Goal: Task Accomplishment & Management: Use online tool/utility

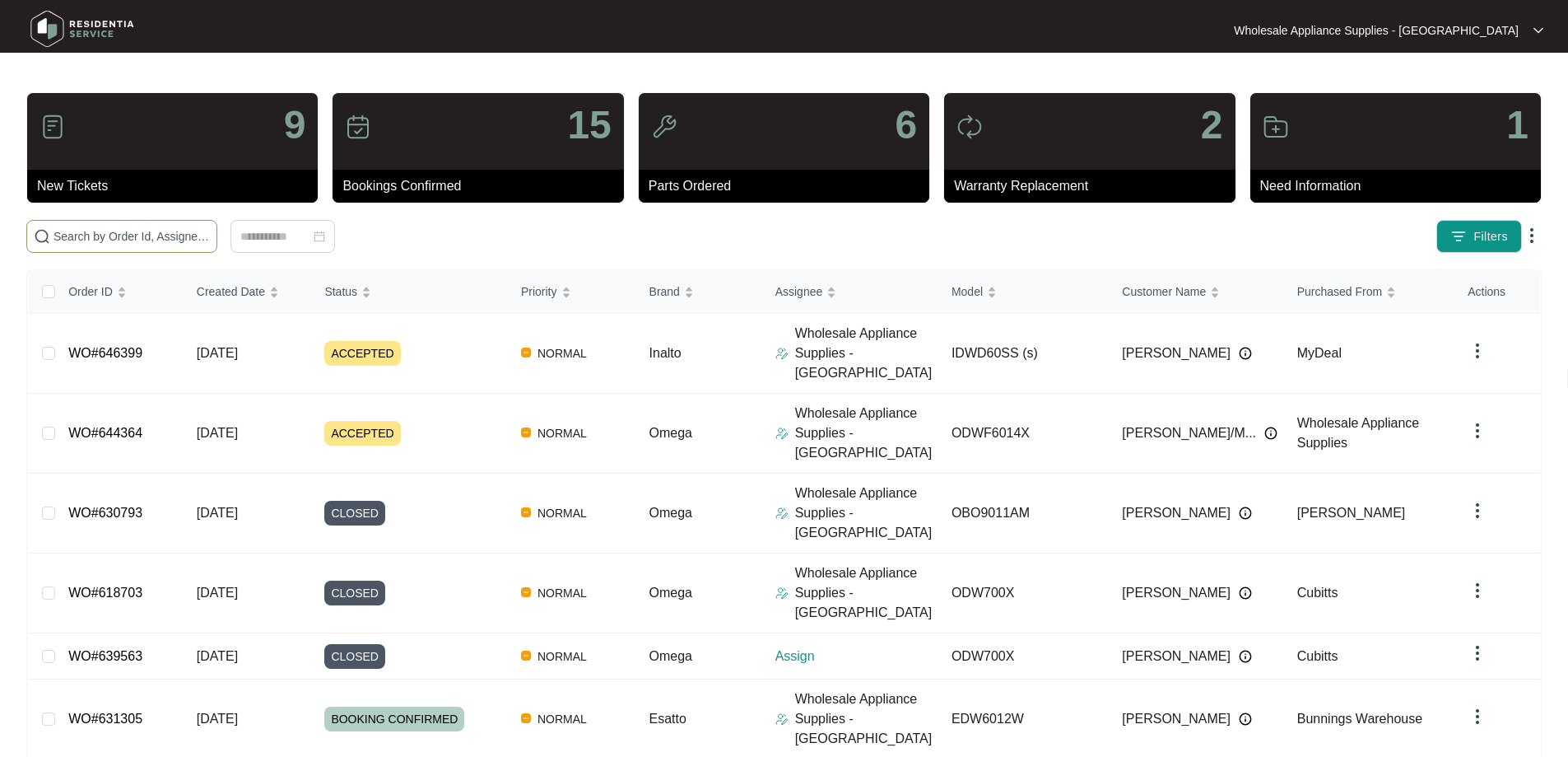
click at [84, 235] on input "text" at bounding box center [131, 236] width 157 height 18
paste input "643232"
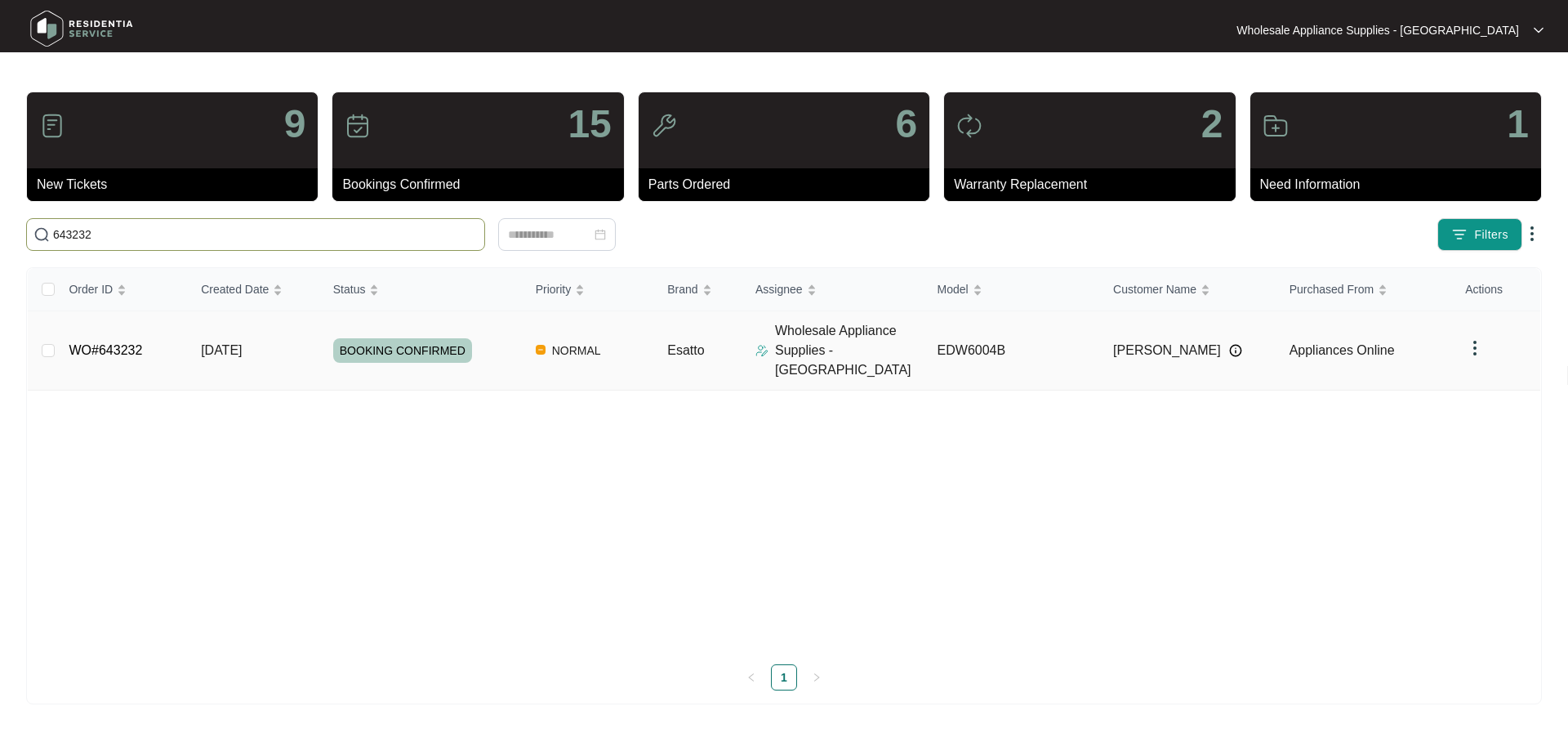
type input "643232"
click at [361, 343] on span "BOOKING CONFIRMED" at bounding box center [402, 350] width 139 height 24
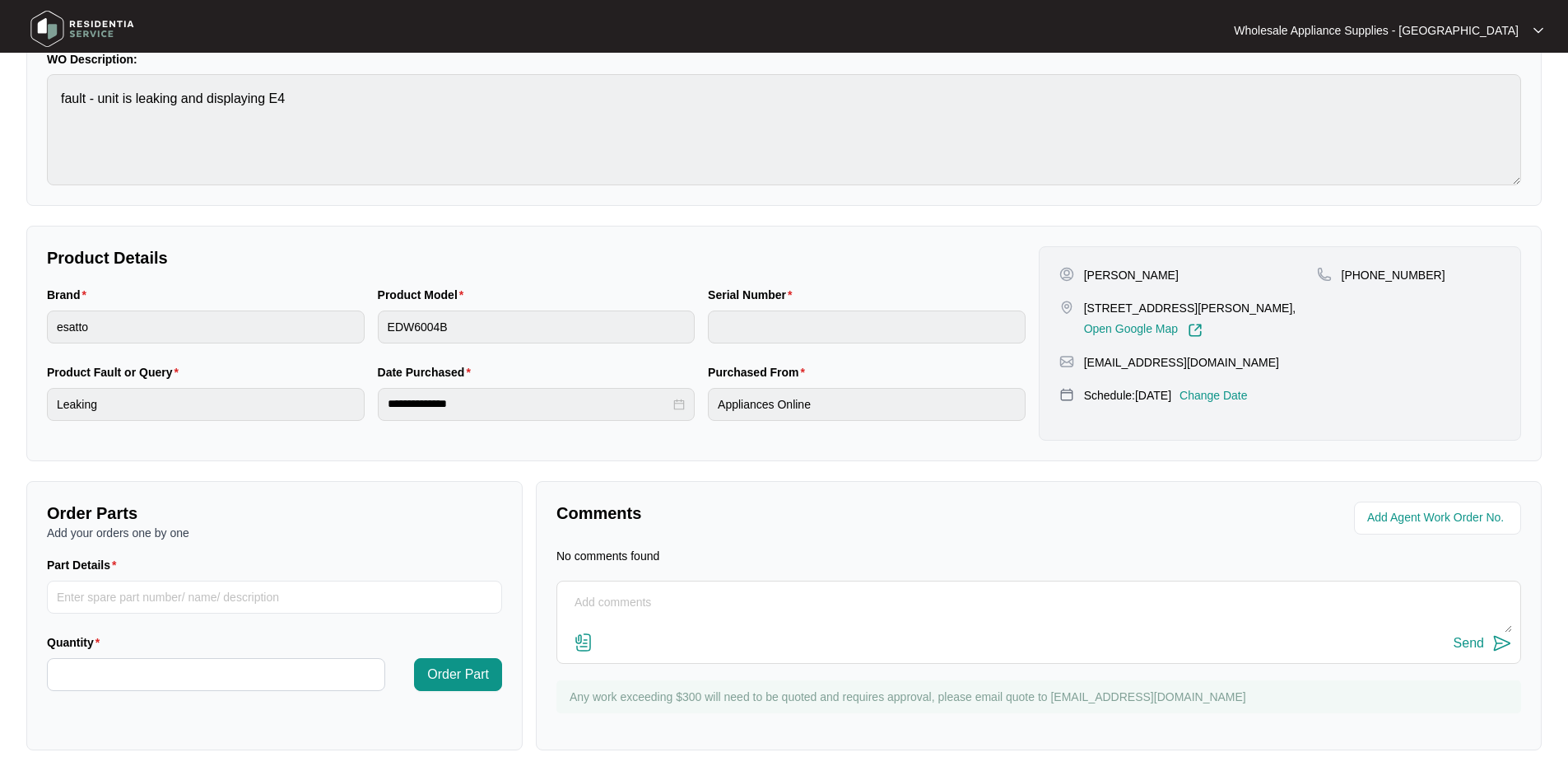
scroll to position [181, 0]
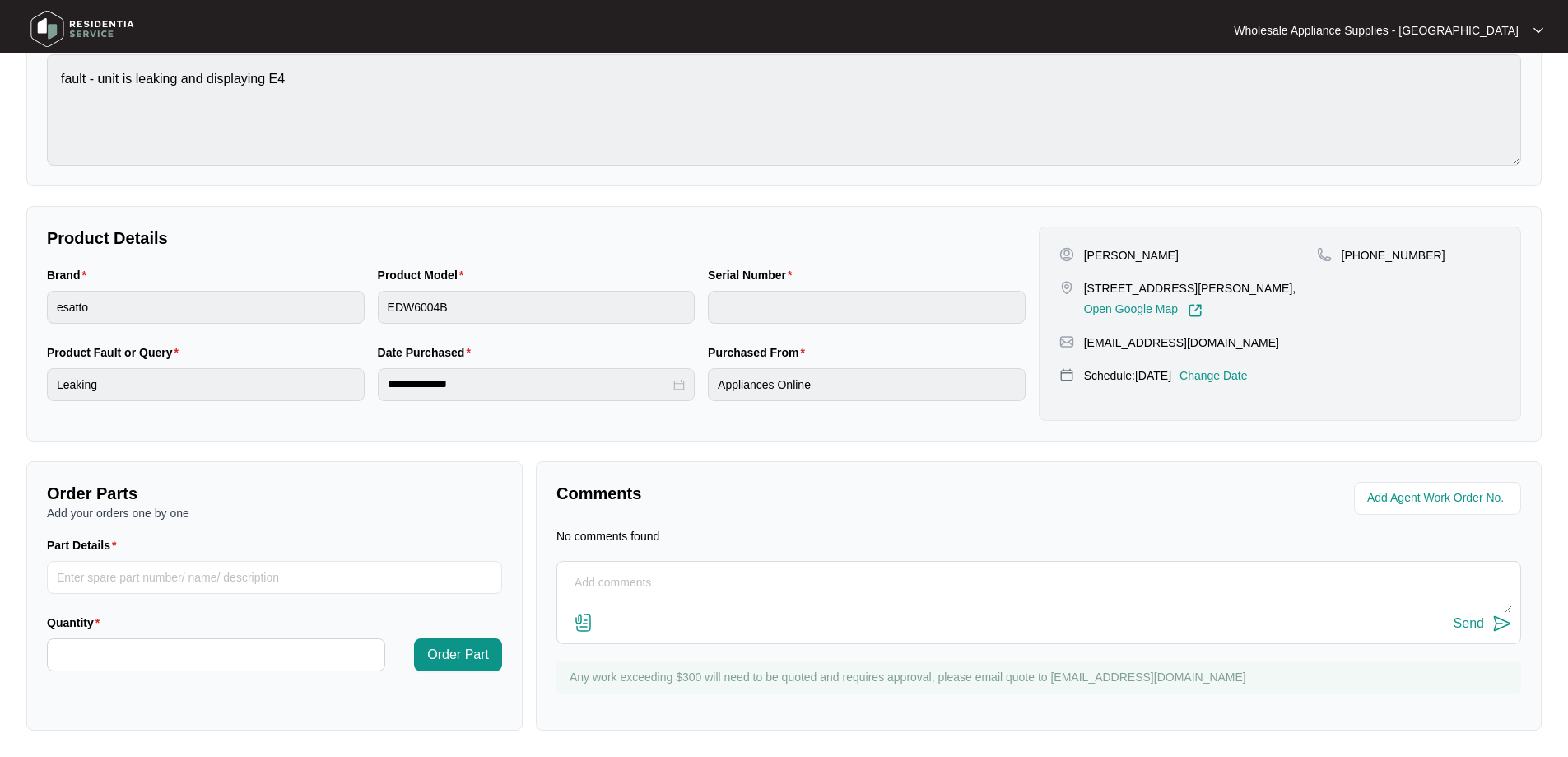
click at [730, 599] on textarea at bounding box center [1038, 591] width 946 height 43
paste textarea "INSPECTED DISHWASHER AND FOUND THE UNITNOT STARTING START THE CYCLE FOUNDWATER …"
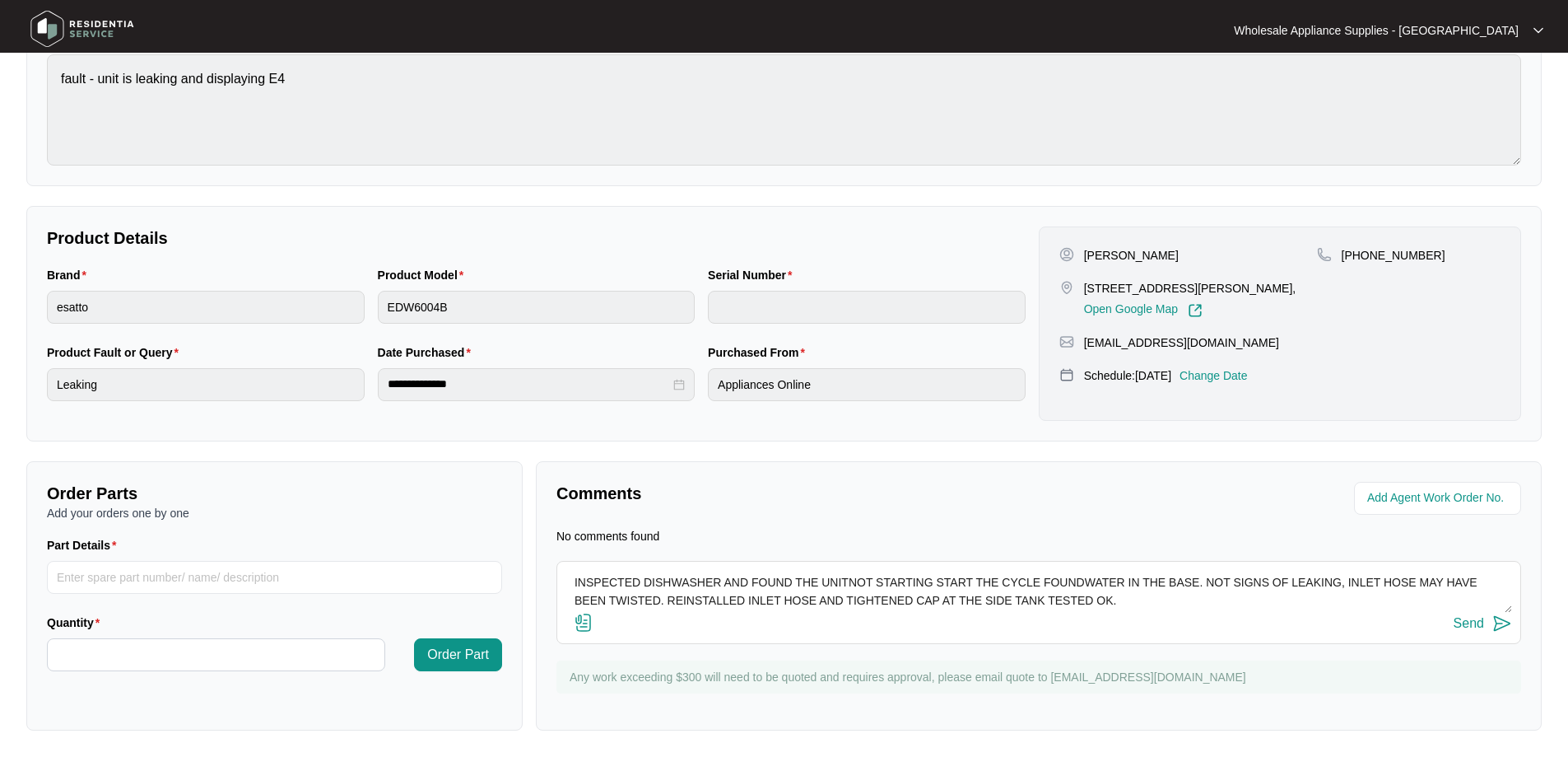
type textarea "INSPECTED DISHWASHER AND FOUND THE UNITNOT STARTING START THE CYCLE FOUNDWATER …"
click at [1501, 623] on img at bounding box center [1501, 623] width 19 height 19
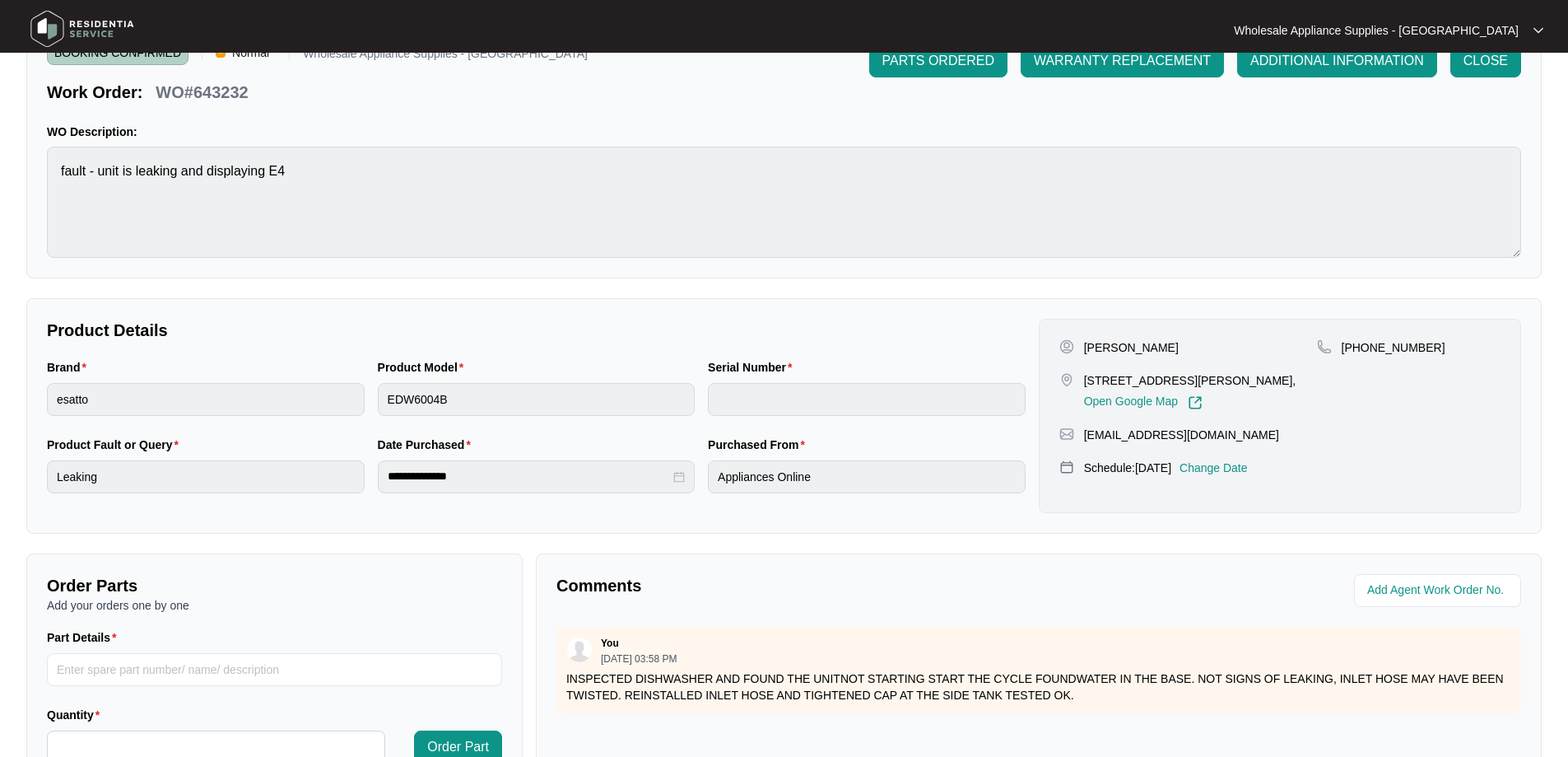
scroll to position [0, 0]
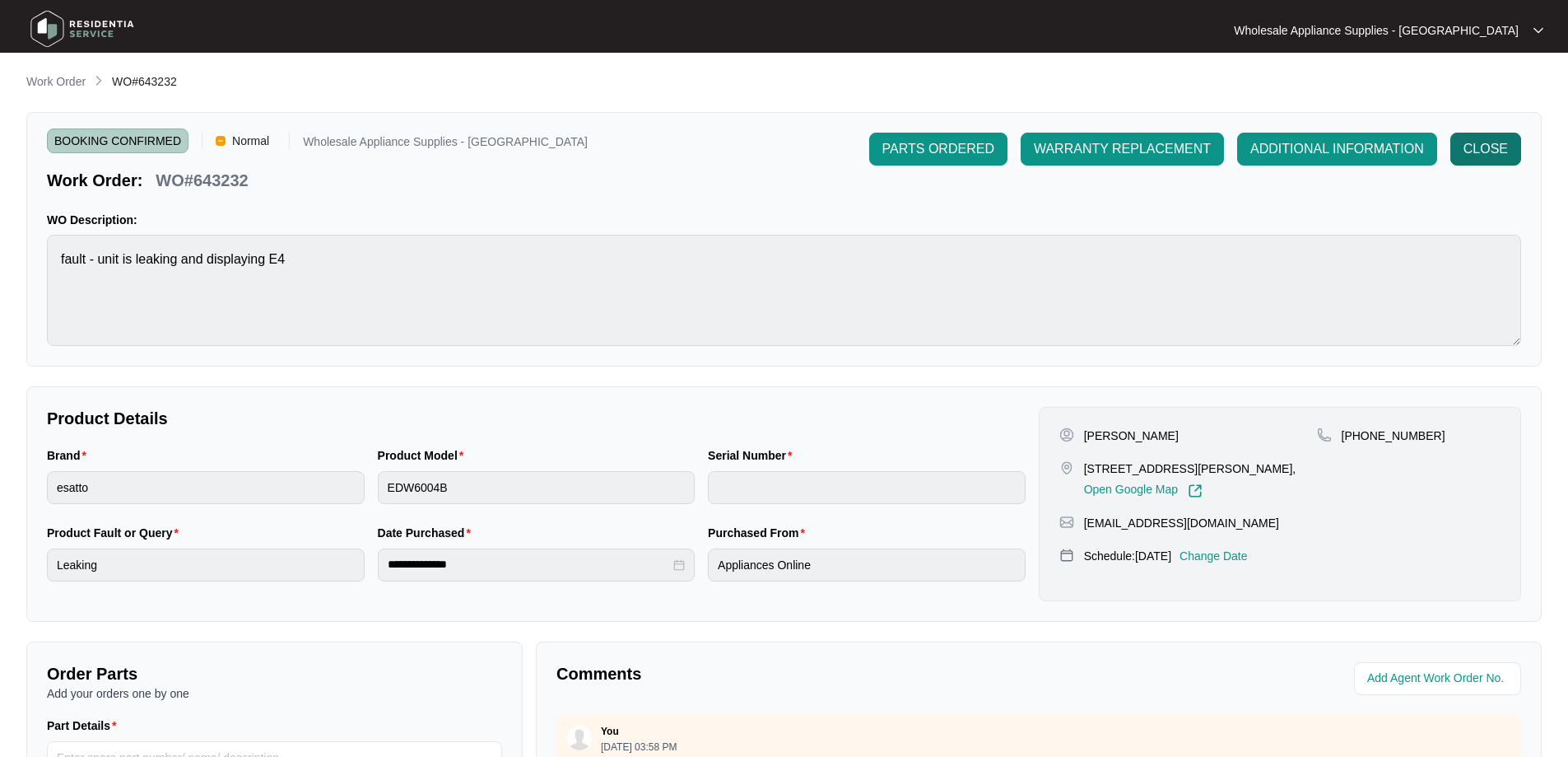
click at [1475, 153] on span "CLOSE" at bounding box center [1485, 148] width 45 height 19
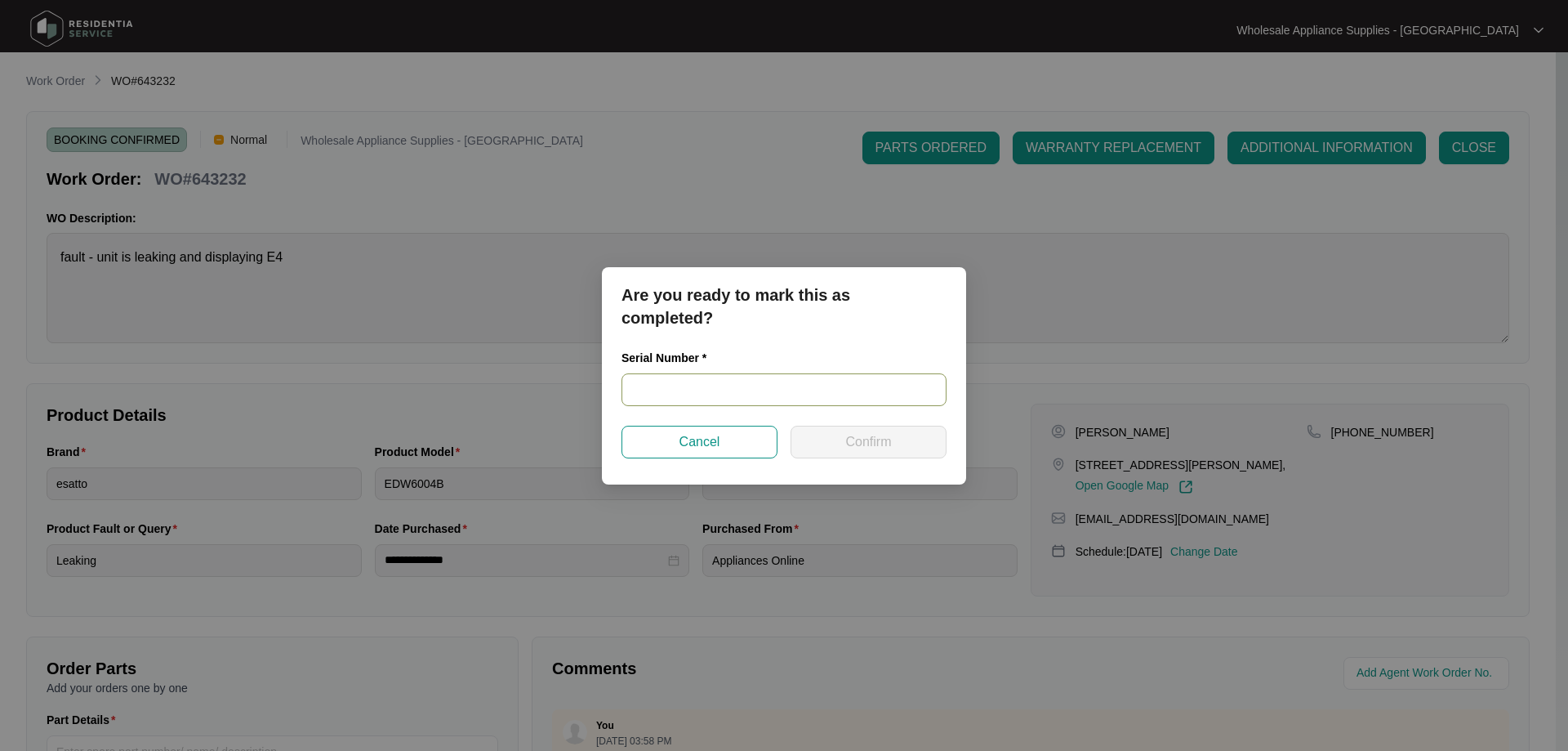
click at [684, 396] on input "text" at bounding box center [784, 389] width 325 height 33
paste input "25015055040100011"
type input "25015055040100011"
click at [856, 441] on span "Confirm" at bounding box center [868, 442] width 46 height 19
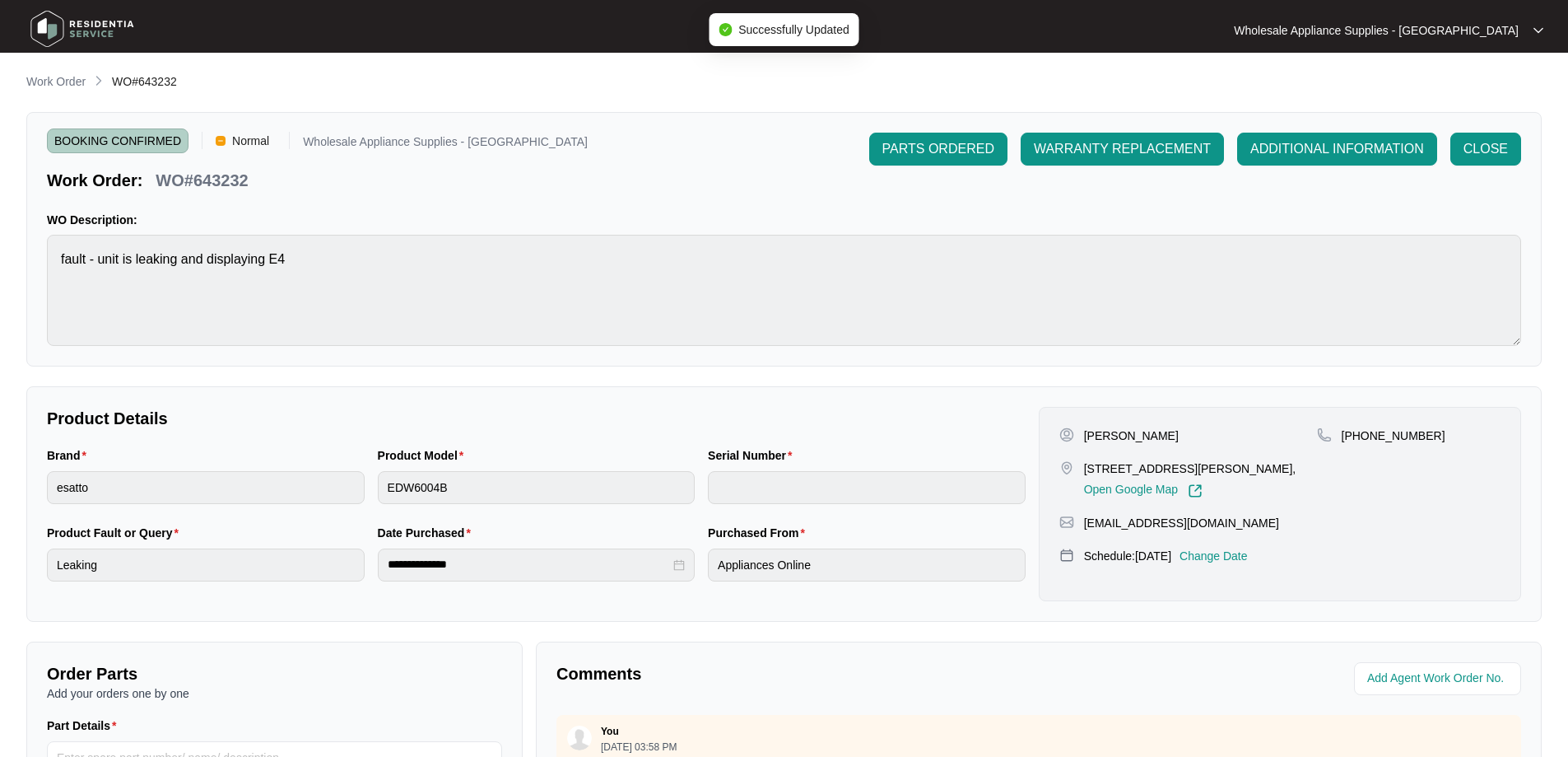
type input "25015055040100011"
